Goal: Transaction & Acquisition: Purchase product/service

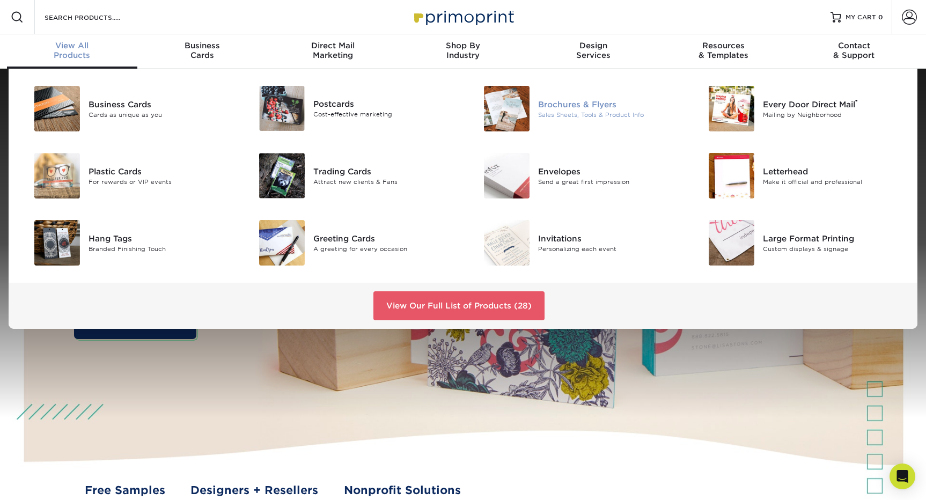
click at [577, 104] on div "Brochures & Flyers" at bounding box center [609, 104] width 142 height 12
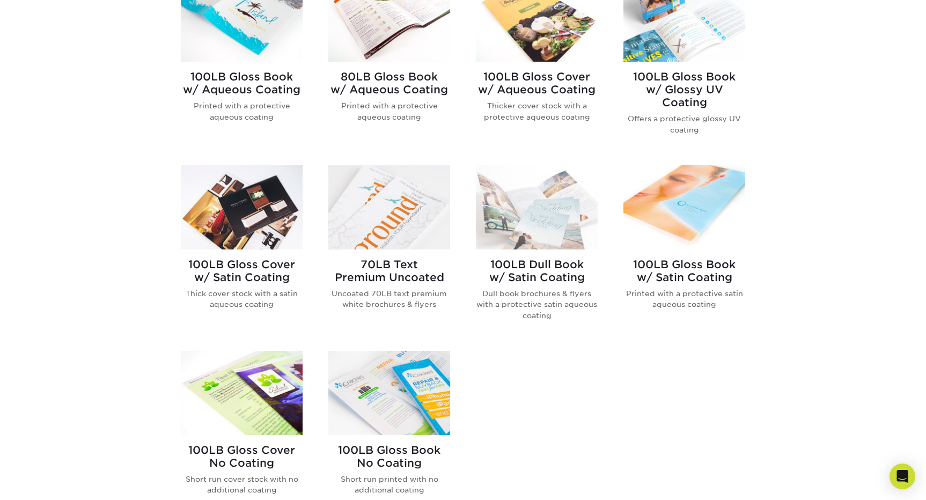
scroll to position [498, 0]
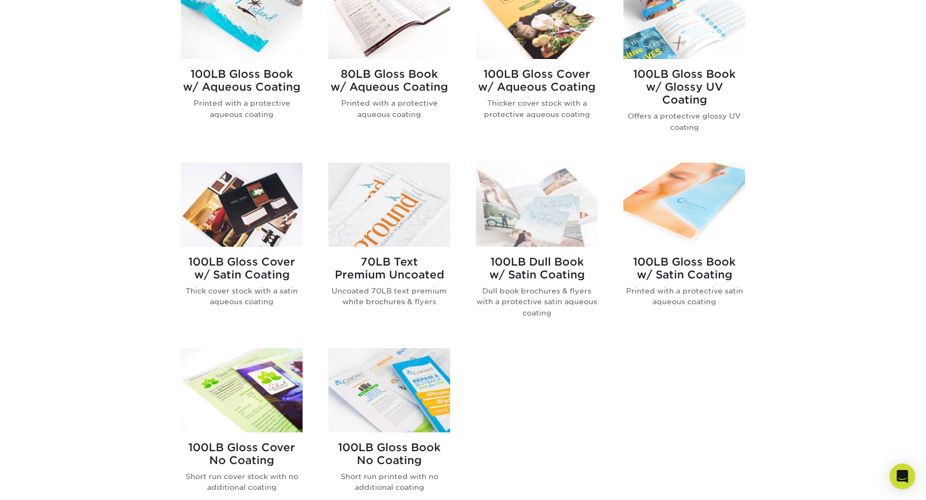
click at [543, 205] on img at bounding box center [537, 205] width 122 height 84
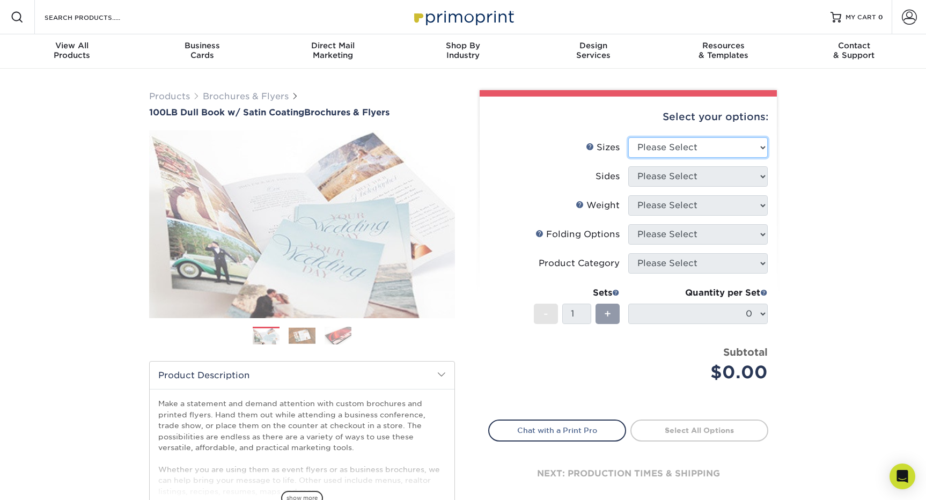
select select "11.00x25.50"
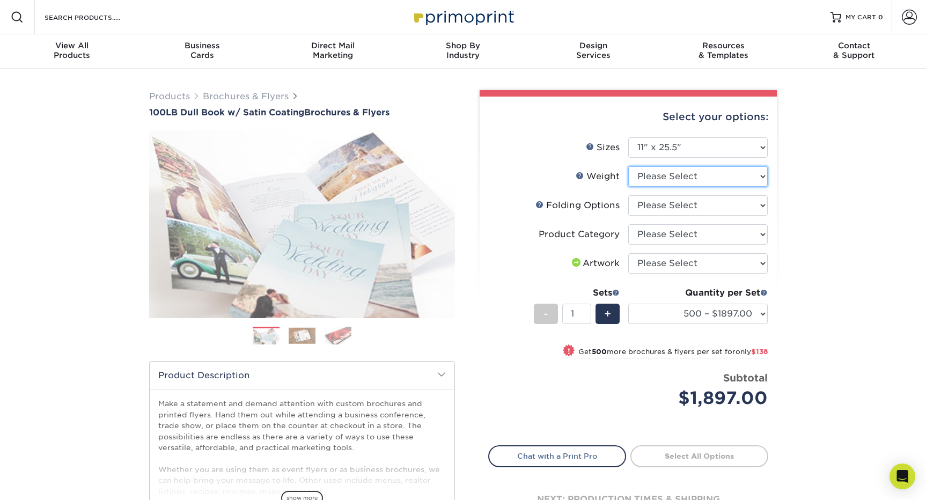
select select "100DB"
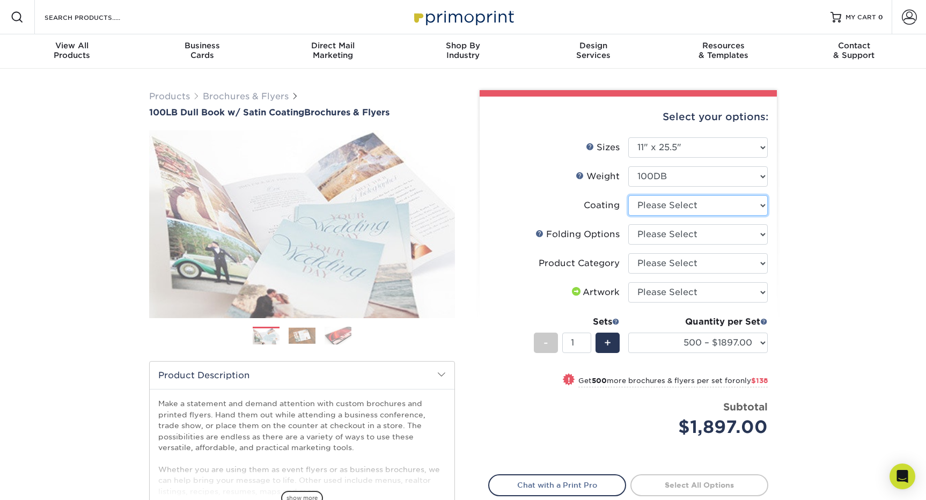
select select "1753ff32-3d28-4f95-990a-6fda0dbe3d7c"
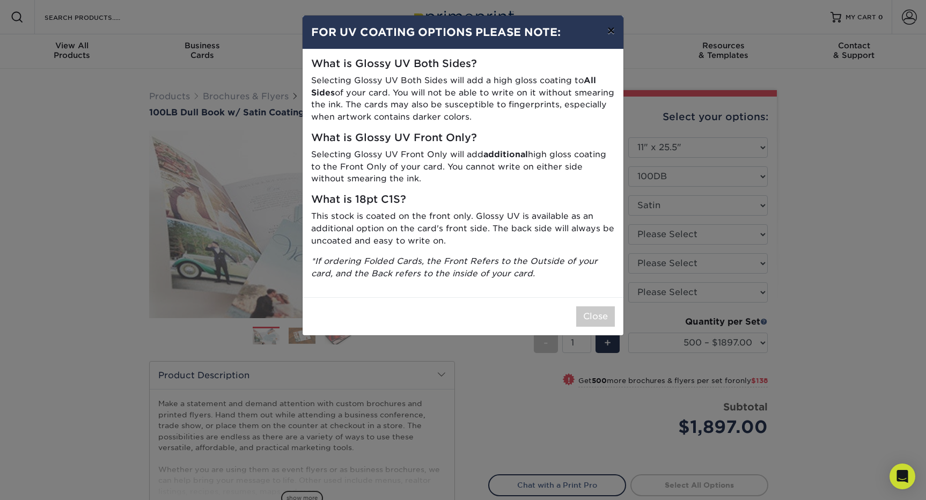
click at [615, 30] on button "×" at bounding box center [611, 31] width 25 height 30
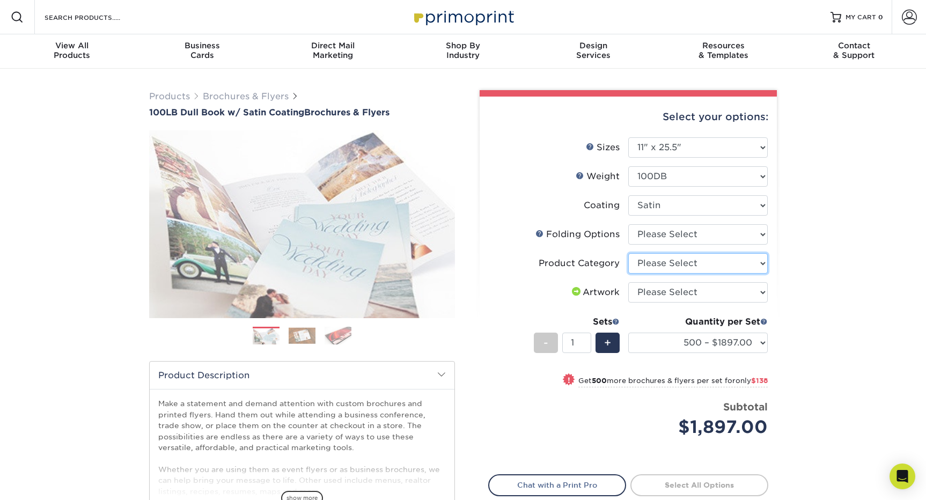
select select "1a668080-6b7c-4174-b399-2c3833b27ef4"
select select "upload"
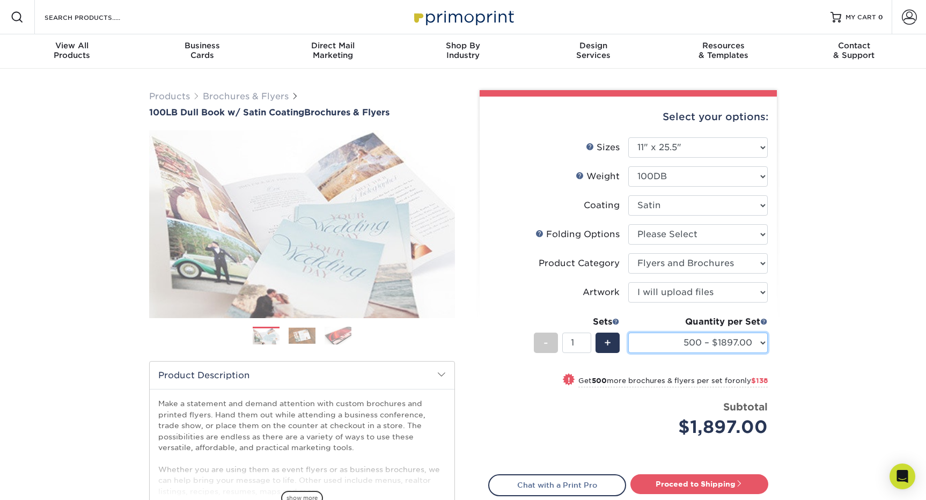
select select "1000 – $2035.00"
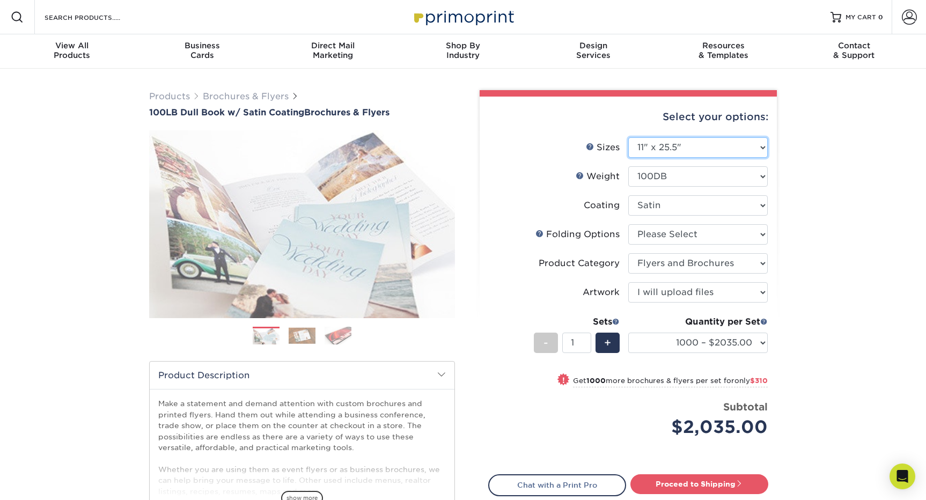
select select "8.50x11.00"
select select "-1"
select select
select select "-1"
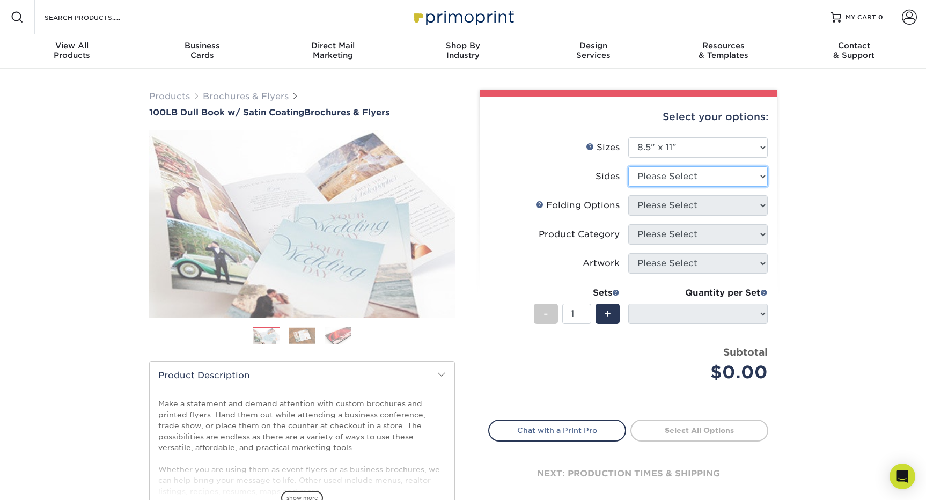
select select "13abbda7-1d64-4f25-8bb2-c179b224825d"
select select
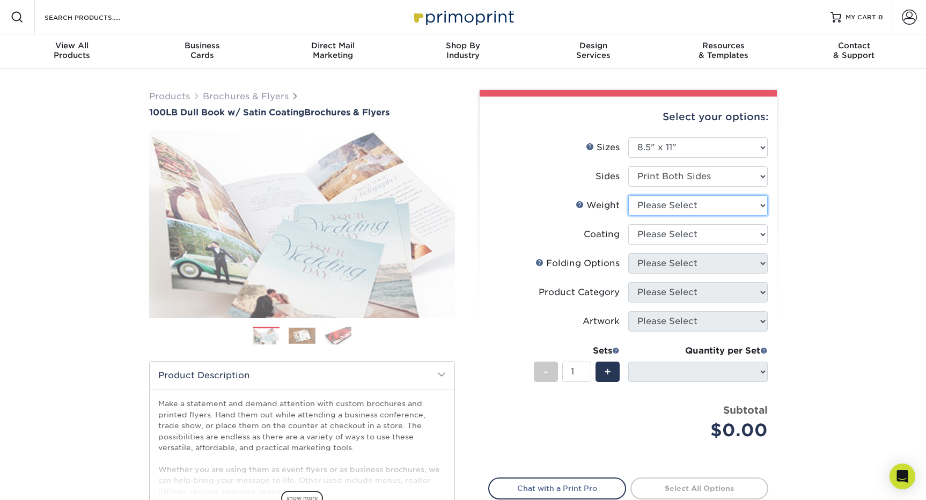
select select "100DB"
select select
select select "1753ff32-3d28-4f95-990a-6fda0dbe3d7c"
select select "-1"
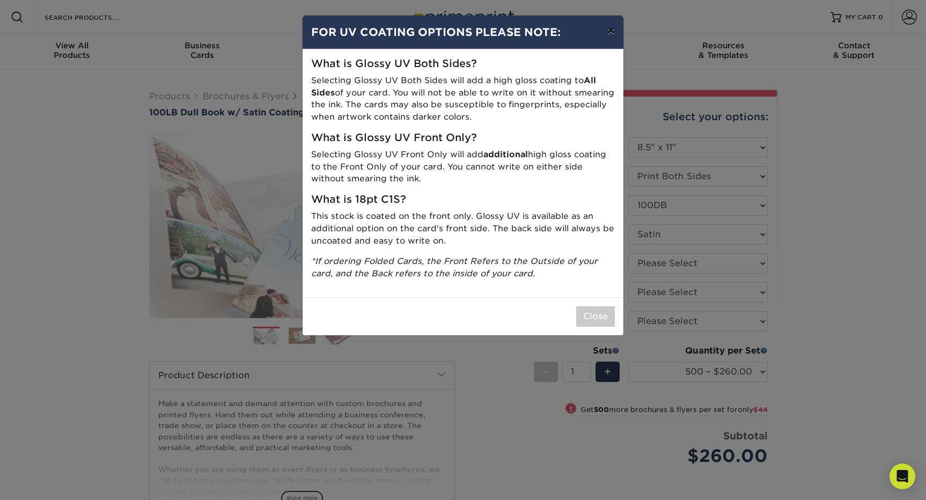
click at [610, 32] on button "×" at bounding box center [611, 31] width 25 height 30
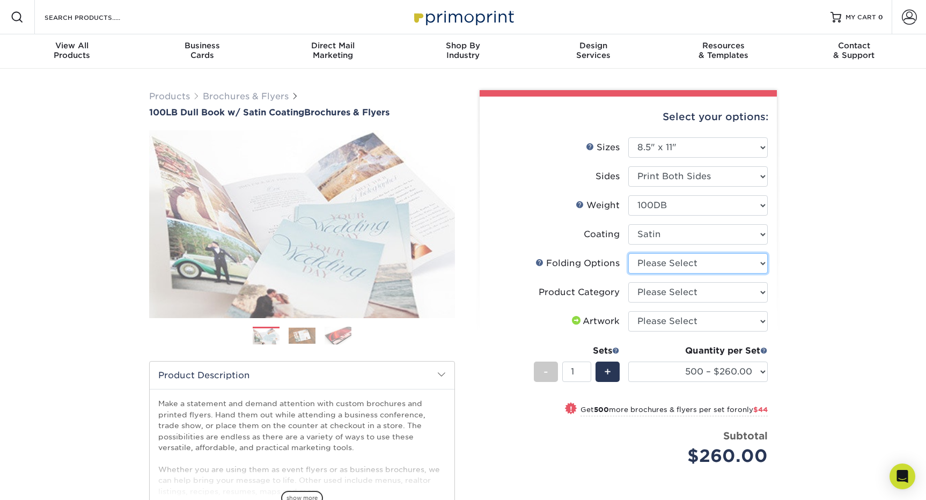
select select "6bd2fd9e-193e-4811-88f7-94c08206d735"
select select "1a668080-6b7c-4174-b399-2c3833b27ef4"
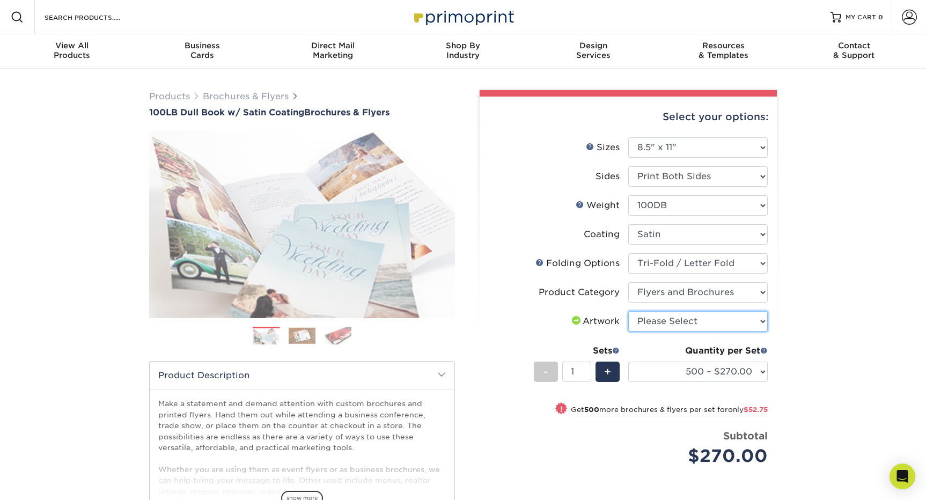
select select "upload"
click at [244, 92] on link "Brochures & Flyers" at bounding box center [246, 96] width 86 height 10
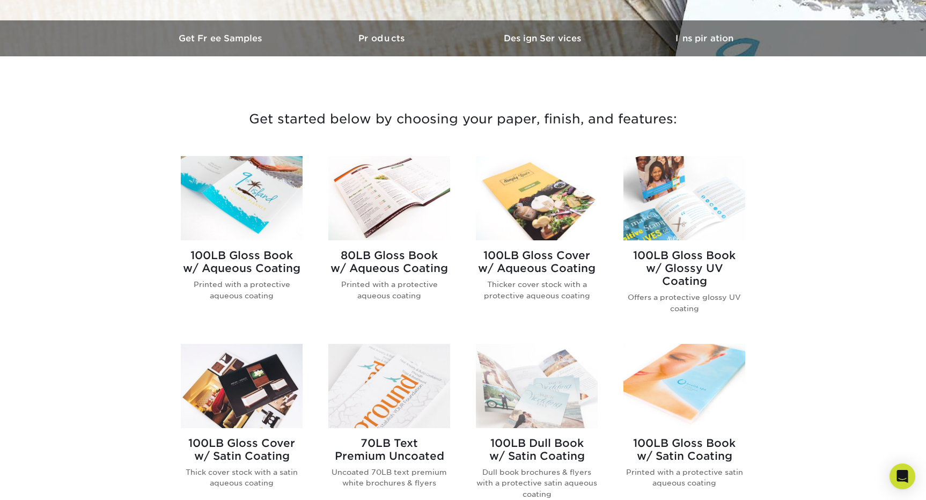
scroll to position [318, 0]
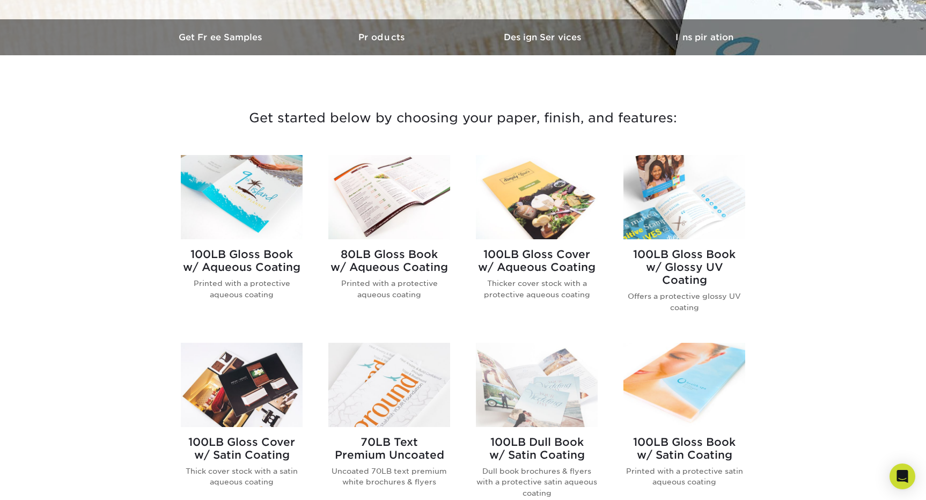
click at [281, 254] on h2 "100LB Gloss Book w/ Aqueous Coating" at bounding box center [242, 261] width 122 height 26
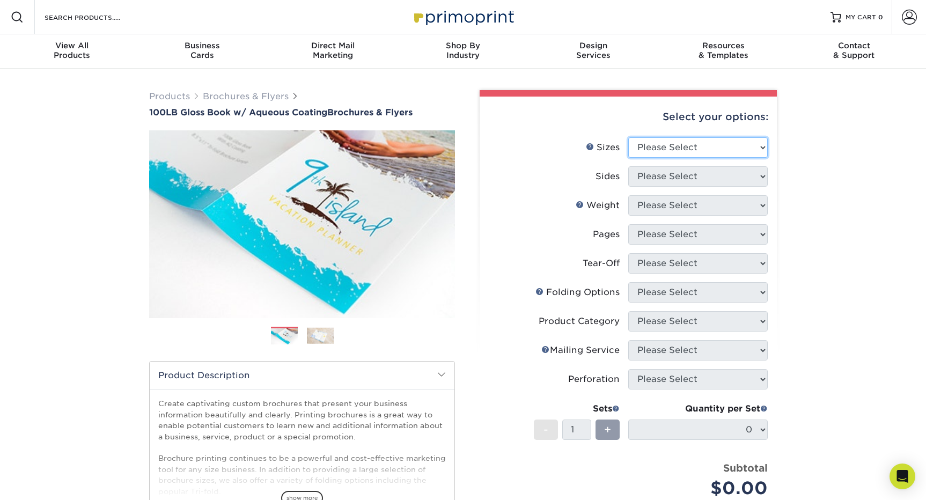
select select "11.00x25.50"
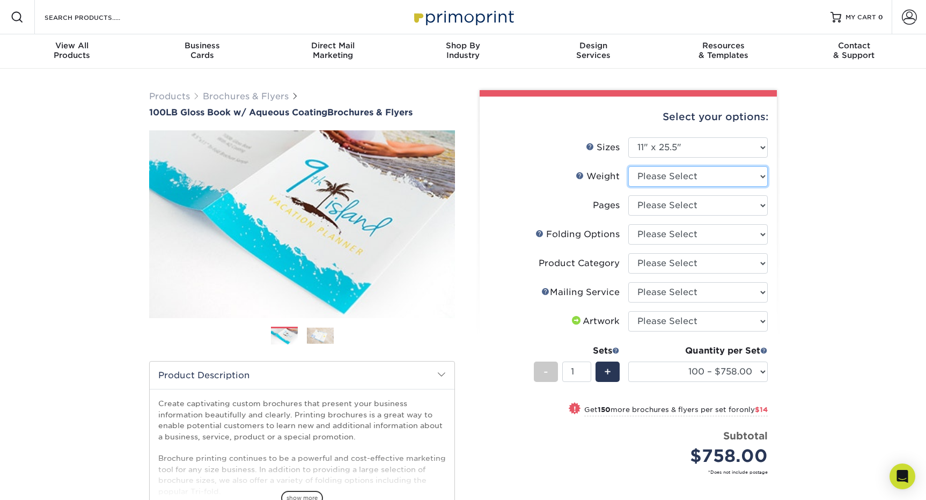
select select "100LB"
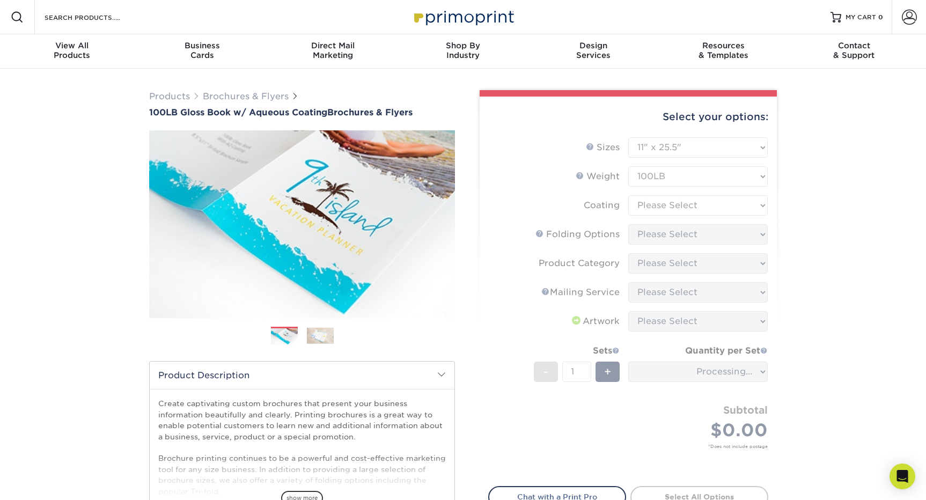
click at [705, 209] on form "Sizes Help Sizes Please Select 3.5" x 8.5" 3.5" x 11" 3.67" x 8.5" 4" x 6" 4" x…" at bounding box center [628, 305] width 280 height 336
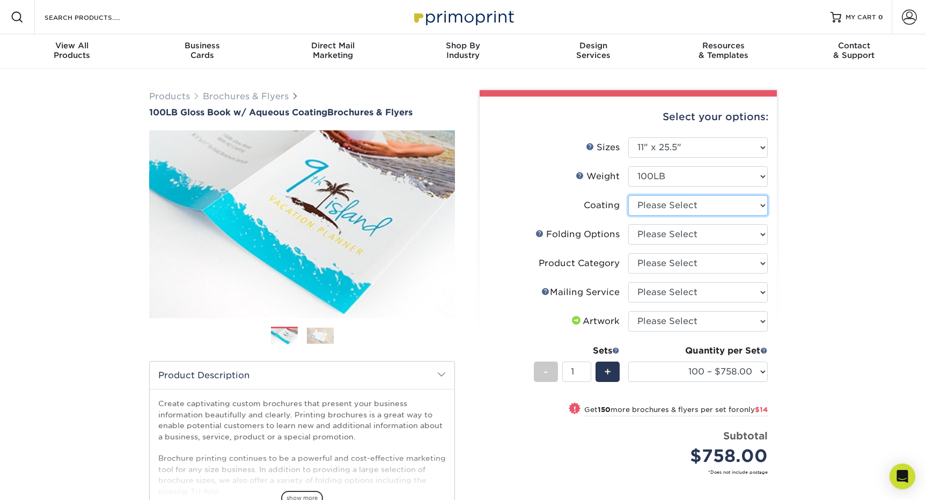
select select "d41dab50-ff65-4f4f-bb17-2afe4d36ae33"
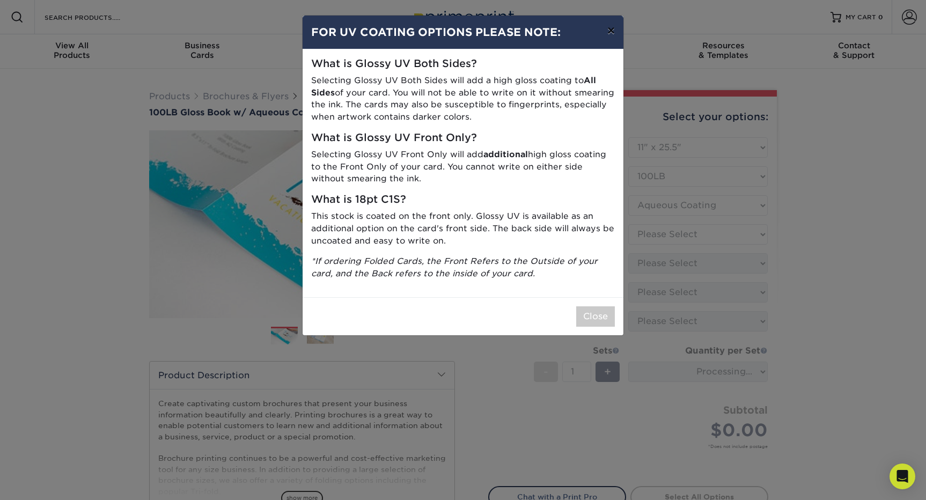
click at [611, 27] on button "×" at bounding box center [611, 31] width 25 height 30
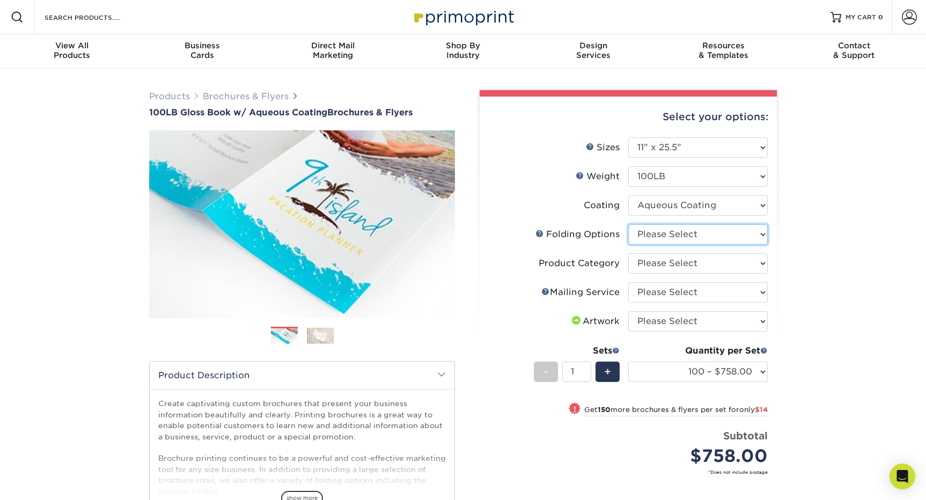
select select "6bd2fd9e-193e-4811-88f7-94c08206d735"
select select "1a668080-6b7c-4174-b399-2c3833b27ef4"
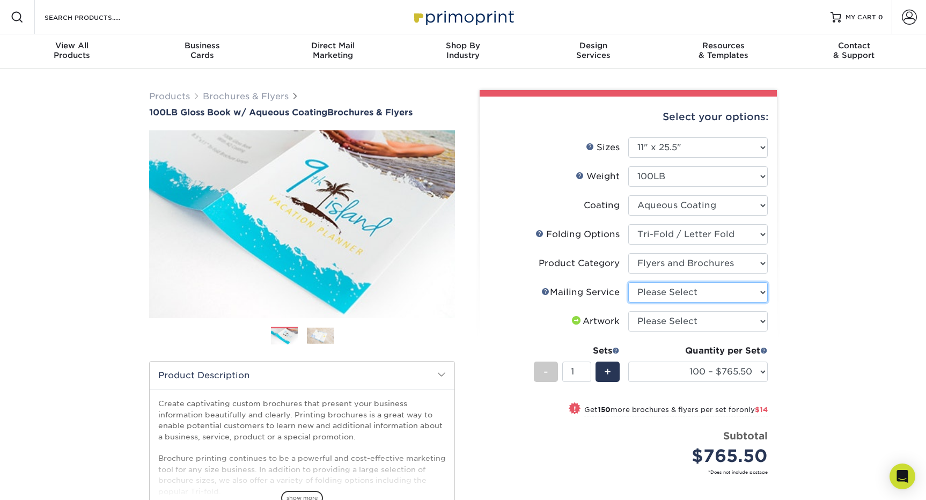
select select "3e5e9bdd-d78a-4c28-a41d-fe1407925ca6"
select select "upload"
select select "500 – $853.00"
